Goal: Information Seeking & Learning: Learn about a topic

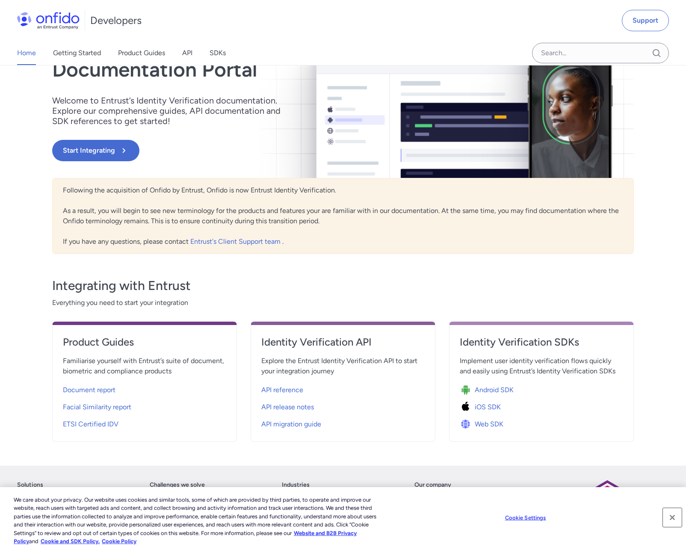
click at [671, 517] on button "Close" at bounding box center [672, 517] width 19 height 19
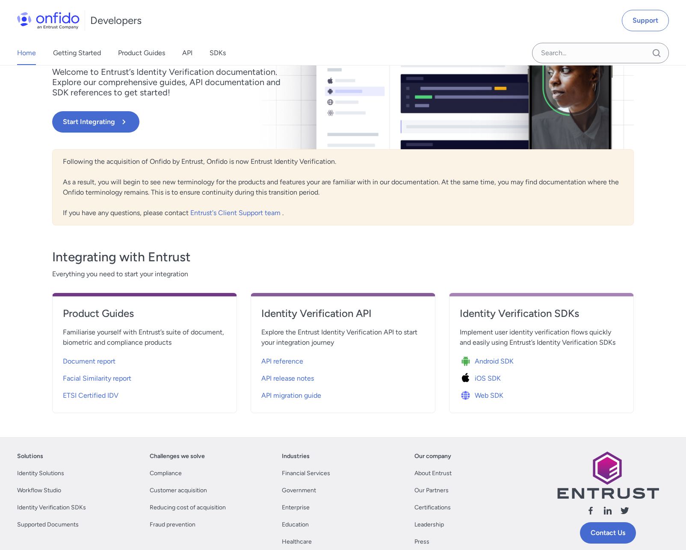
scroll to position [150, 0]
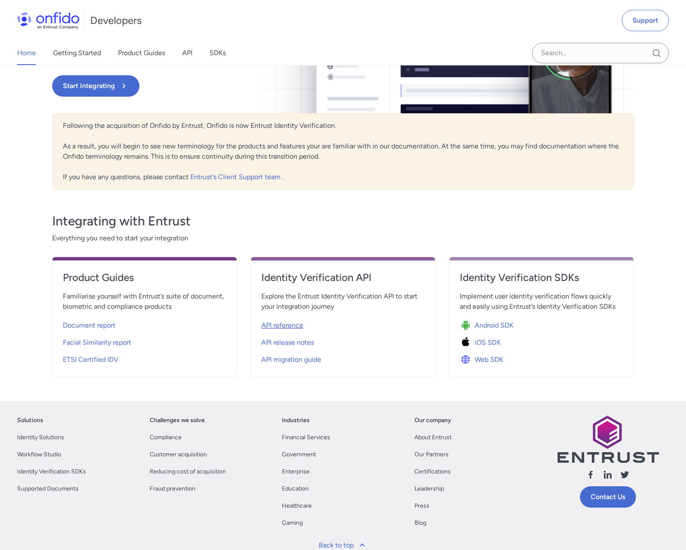
click at [286, 325] on span "API reference" at bounding box center [282, 325] width 42 height 10
select select "http"
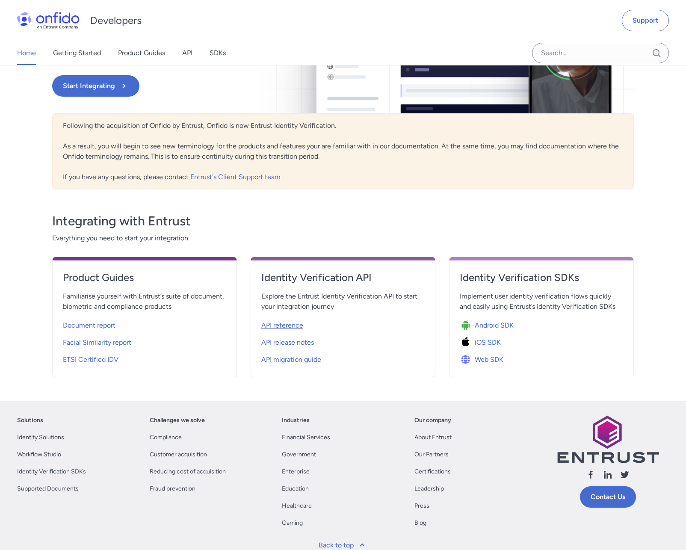
select select "http"
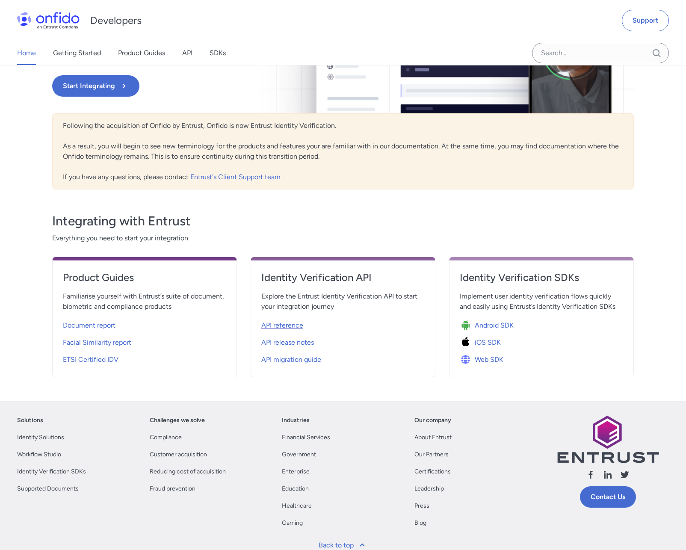
select select "http"
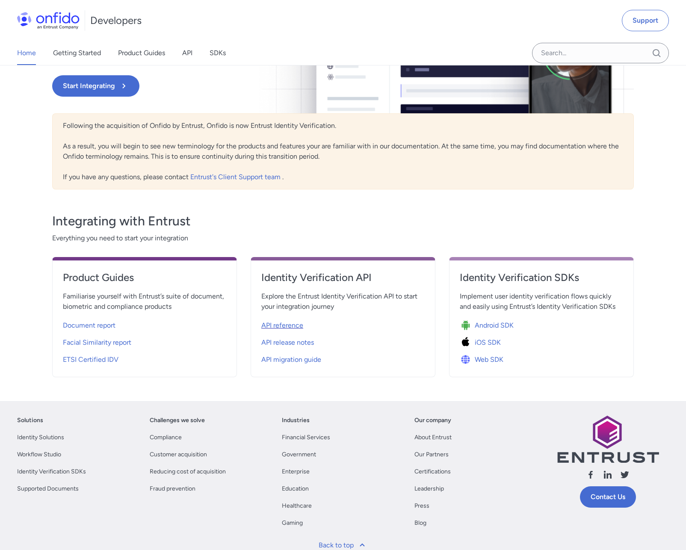
select select "http"
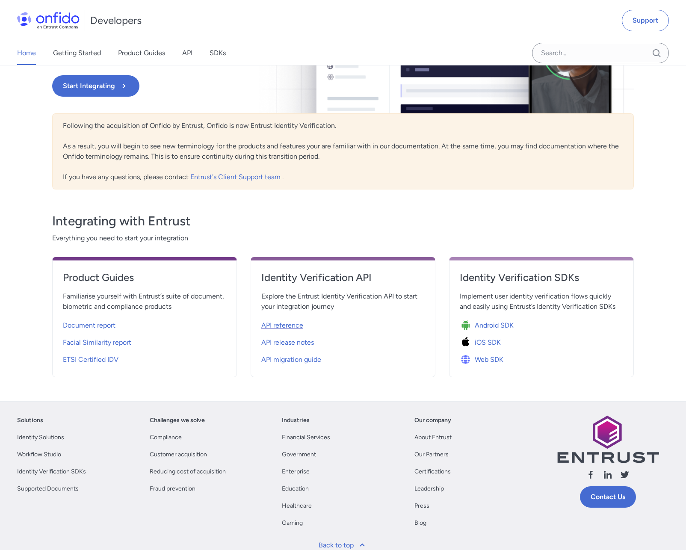
select select "http"
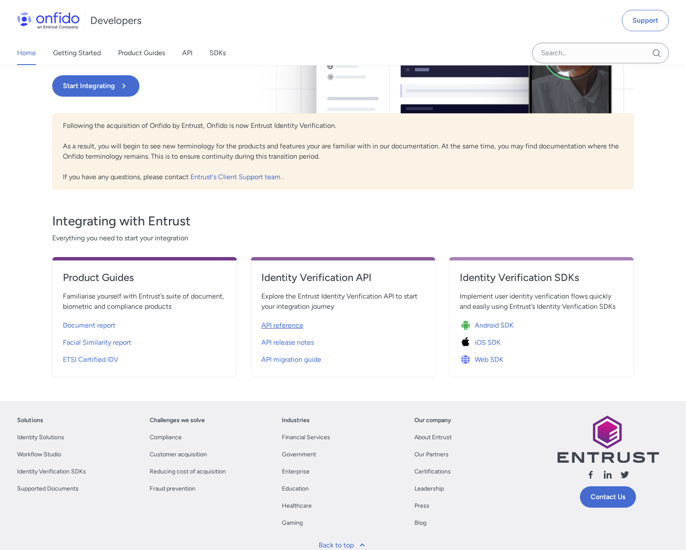
select select "http"
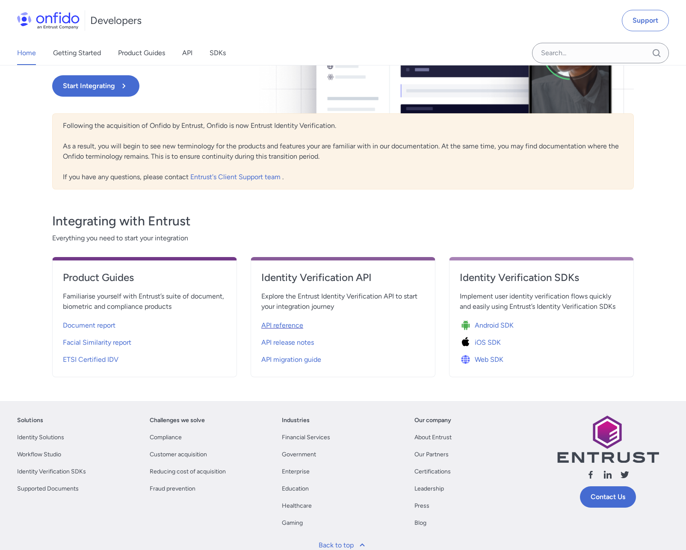
select select "http"
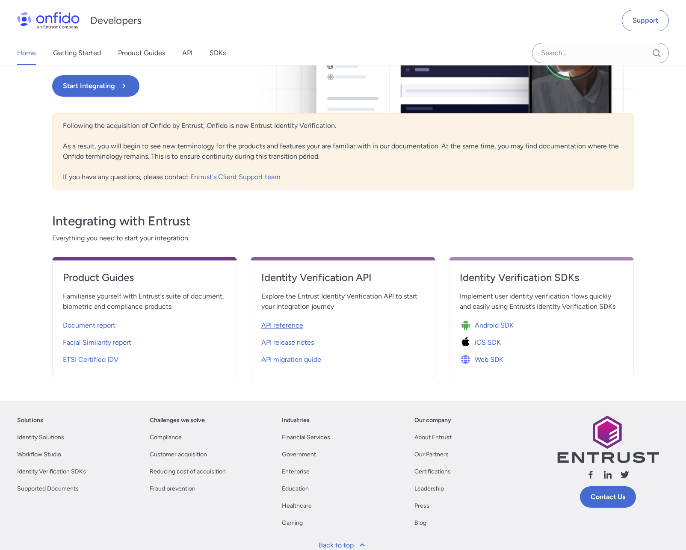
select select "http"
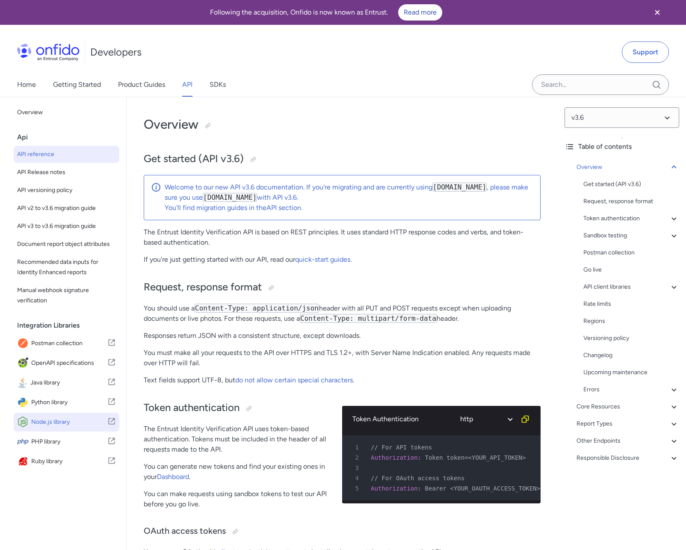
click at [109, 425] on icon at bounding box center [112, 421] width 6 height 6
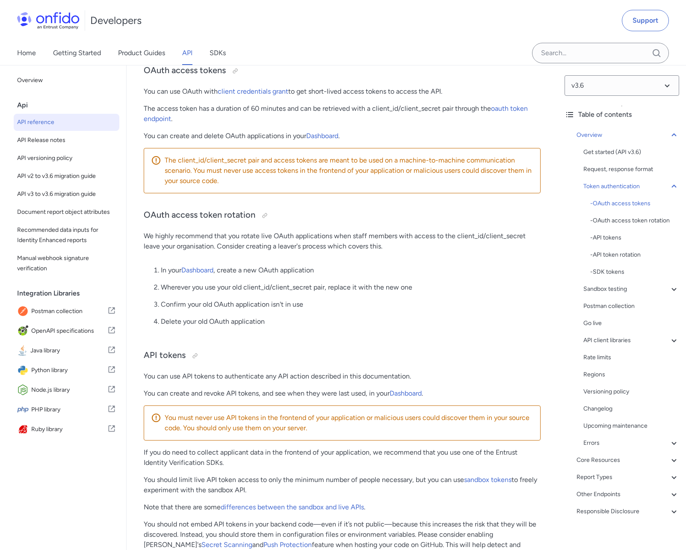
scroll to position [815, 0]
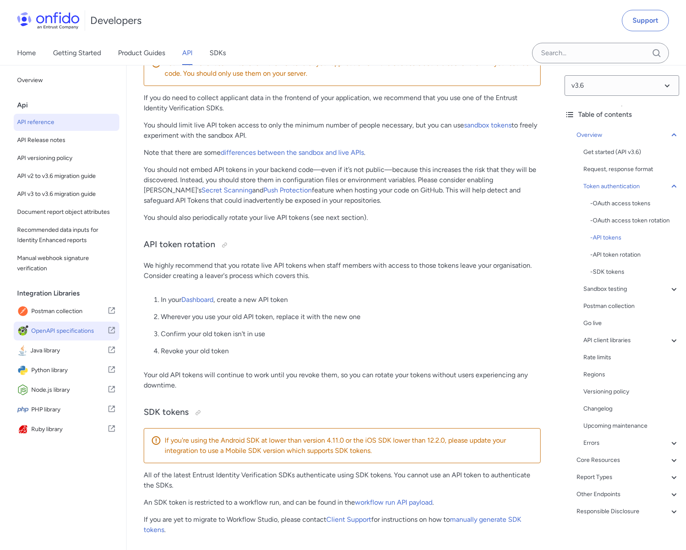
click at [64, 337] on span "OpenAPI specifications" at bounding box center [69, 331] width 76 height 12
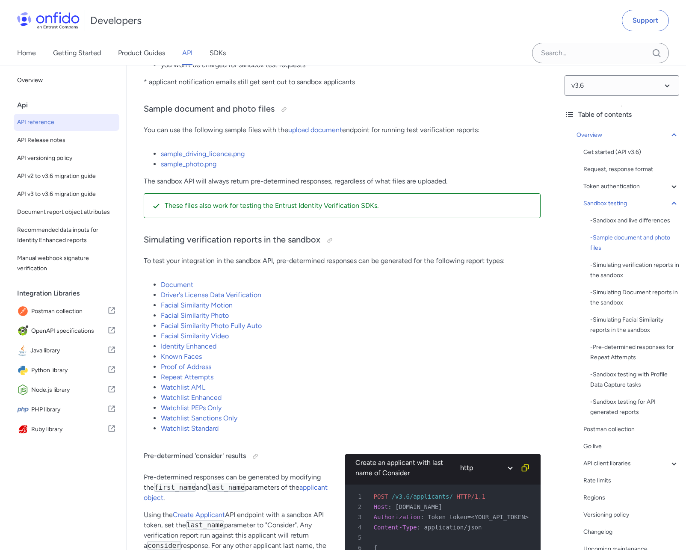
scroll to position [1925, 0]
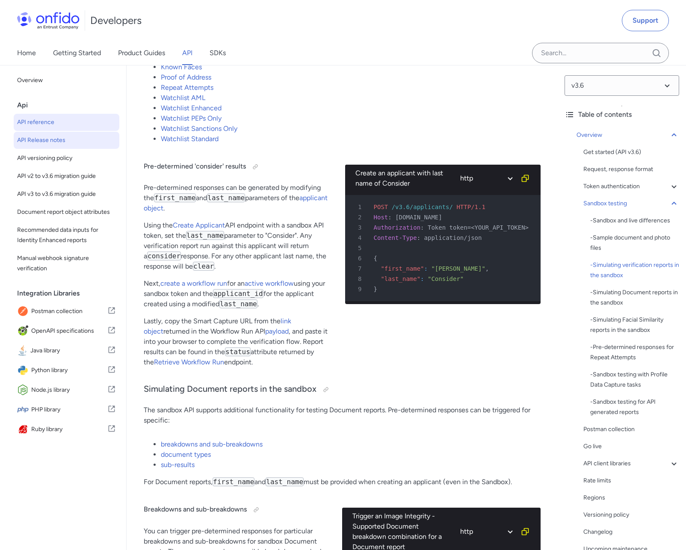
click at [70, 136] on span "API Release notes" at bounding box center [66, 140] width 99 height 10
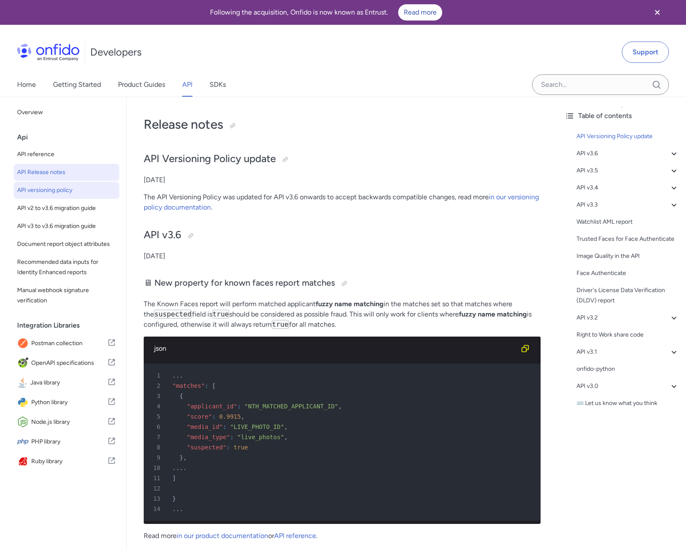
click at [69, 194] on span "API versioning policy" at bounding box center [66, 190] width 99 height 10
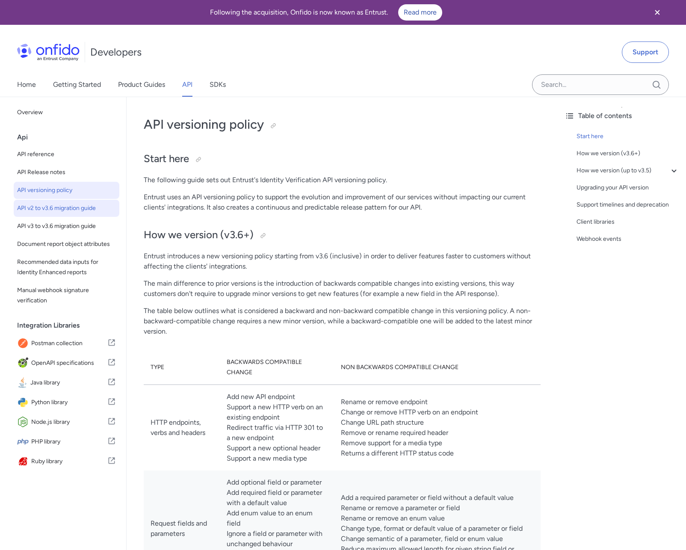
click at [76, 207] on span "API v2 to v3.6 migration guide" at bounding box center [66, 208] width 99 height 10
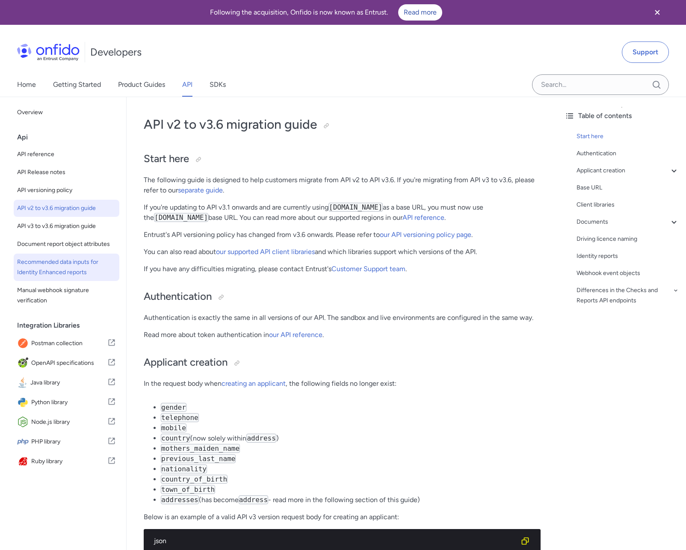
click at [64, 267] on link "Recommended data inputs for Identity Enhanced reports" at bounding box center [67, 267] width 106 height 27
